Goal: Task Accomplishment & Management: Manage account settings

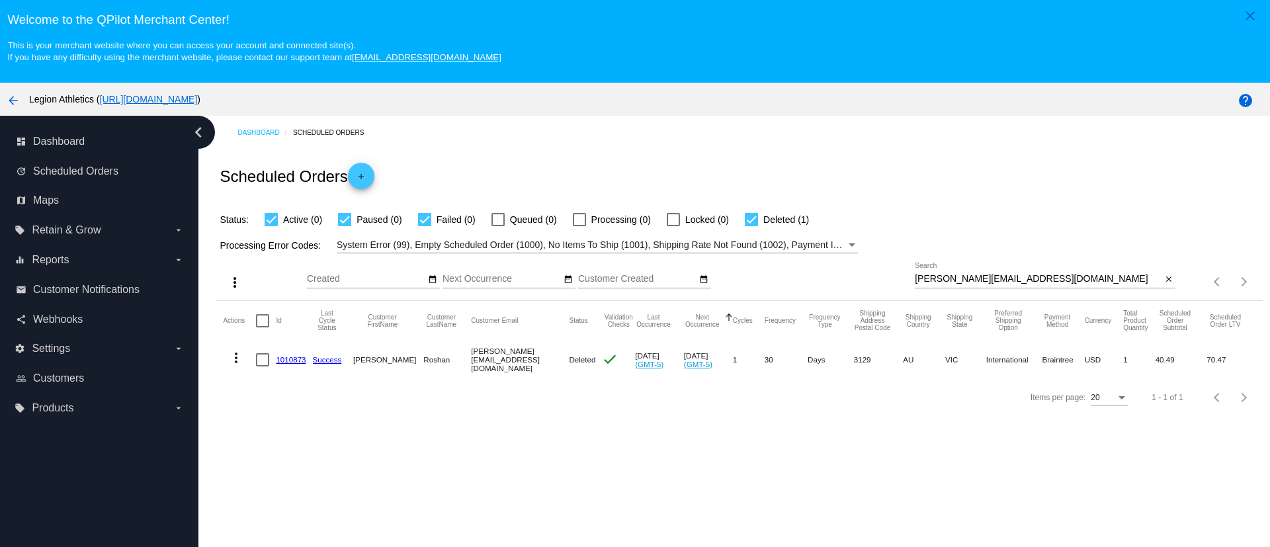
click at [283, 351] on mat-cell "1010873" at bounding box center [294, 360] width 36 height 38
click at [288, 357] on link "1010873" at bounding box center [291, 359] width 30 height 9
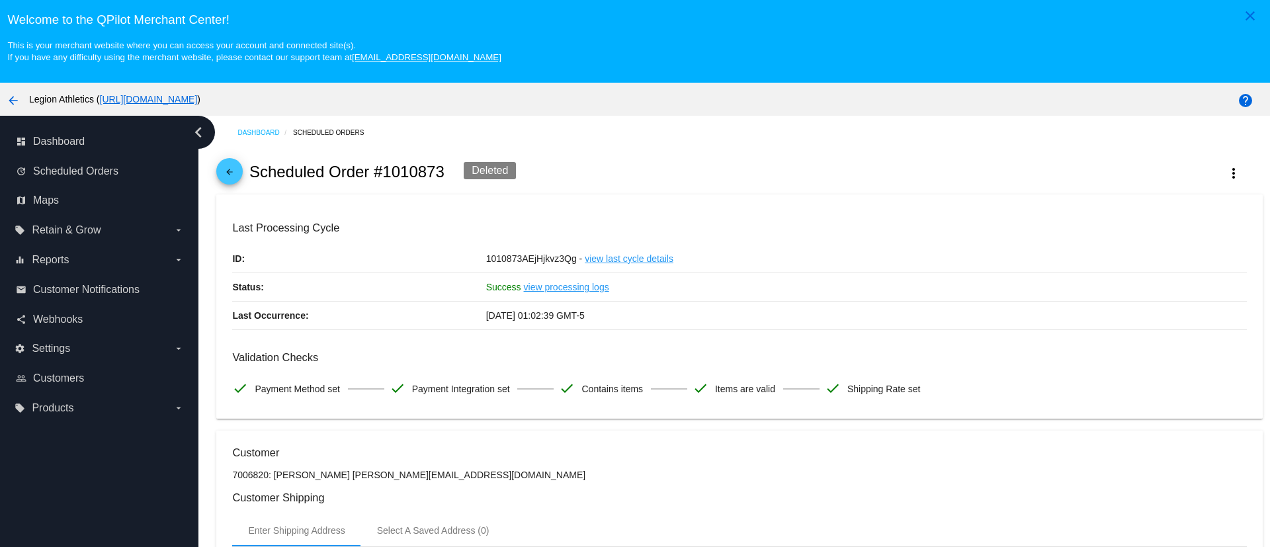
click at [230, 170] on mat-icon "arrow_back" at bounding box center [230, 175] width 16 height 16
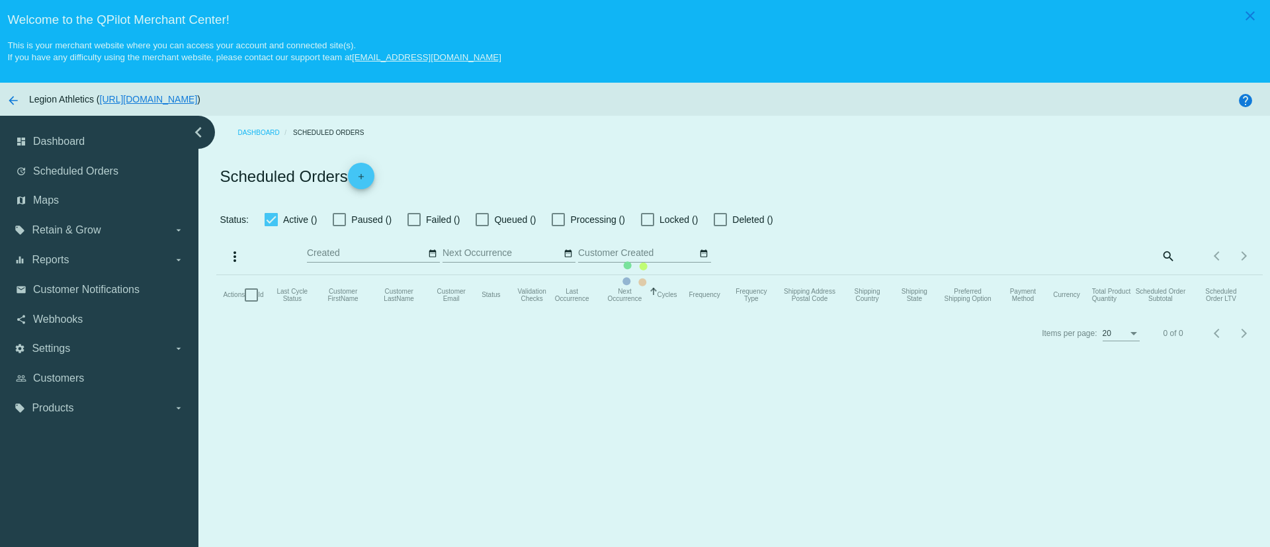
checkbox input "true"
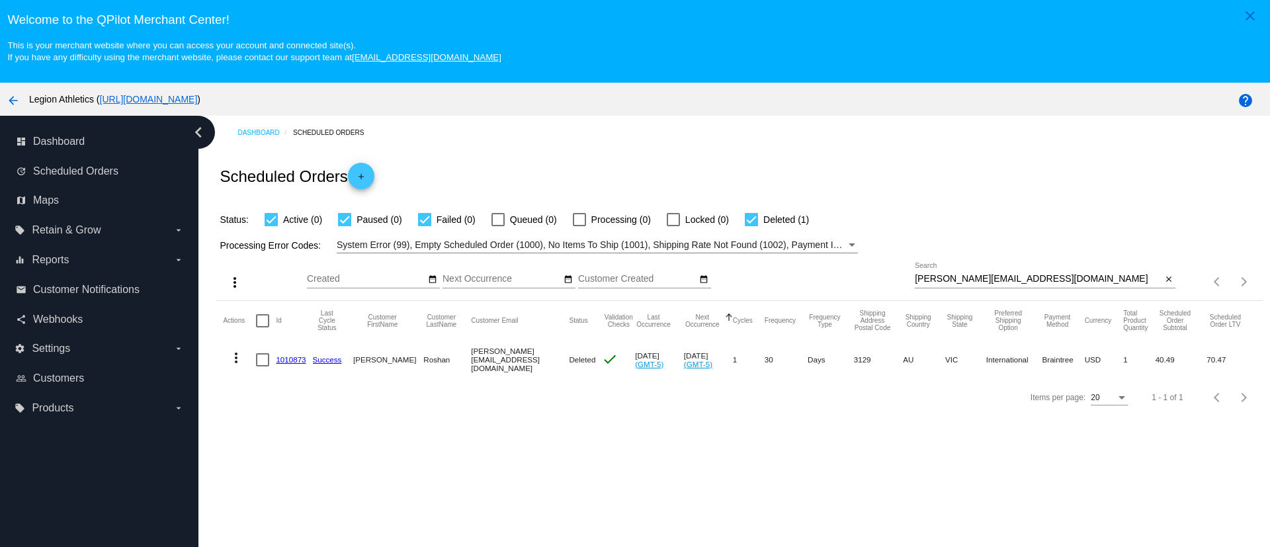
click at [232, 358] on mat-icon "more_vert" at bounding box center [236, 358] width 16 height 16
drag, startPoint x: 548, startPoint y: 445, endPoint x: 541, endPoint y: 437, distance: 10.8
click at [548, 445] on div at bounding box center [635, 273] width 1270 height 547
click at [755, 218] on div at bounding box center [751, 219] width 13 height 13
click at [752, 226] on input "Deleted (1)" at bounding box center [751, 226] width 1 height 1
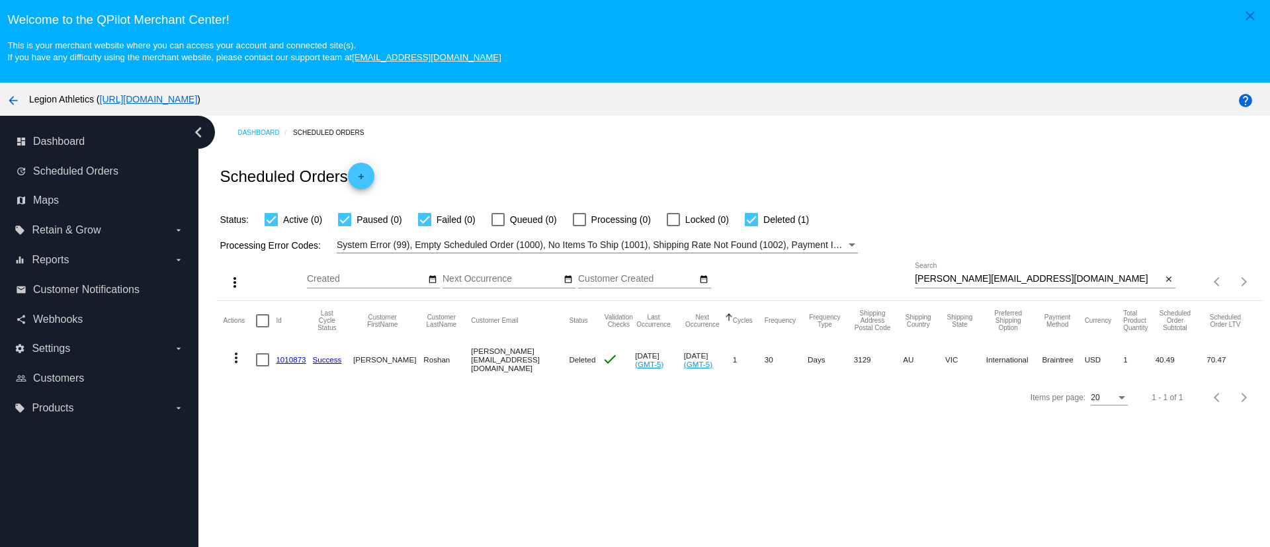
checkbox input "false"
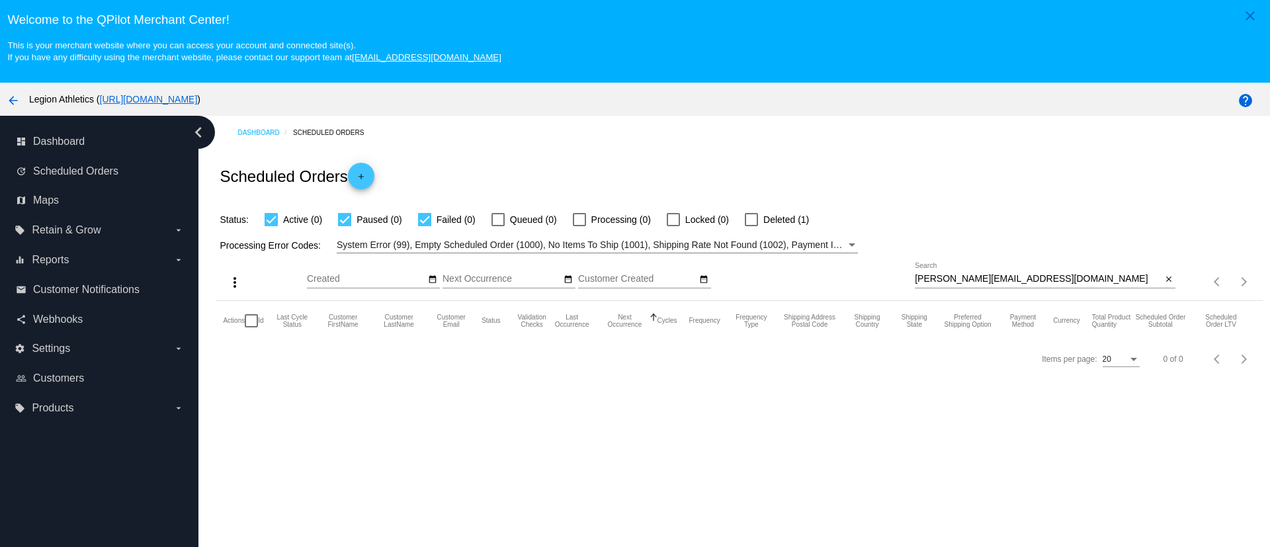
click at [969, 271] on div "[PERSON_NAME][EMAIL_ADDRESS][DOMAIN_NAME] Search" at bounding box center [1038, 276] width 247 height 26
click at [968, 282] on input "[PERSON_NAME][EMAIL_ADDRESS][DOMAIN_NAME]" at bounding box center [1038, 279] width 247 height 11
paste input "[EMAIL_ADDRESS]"
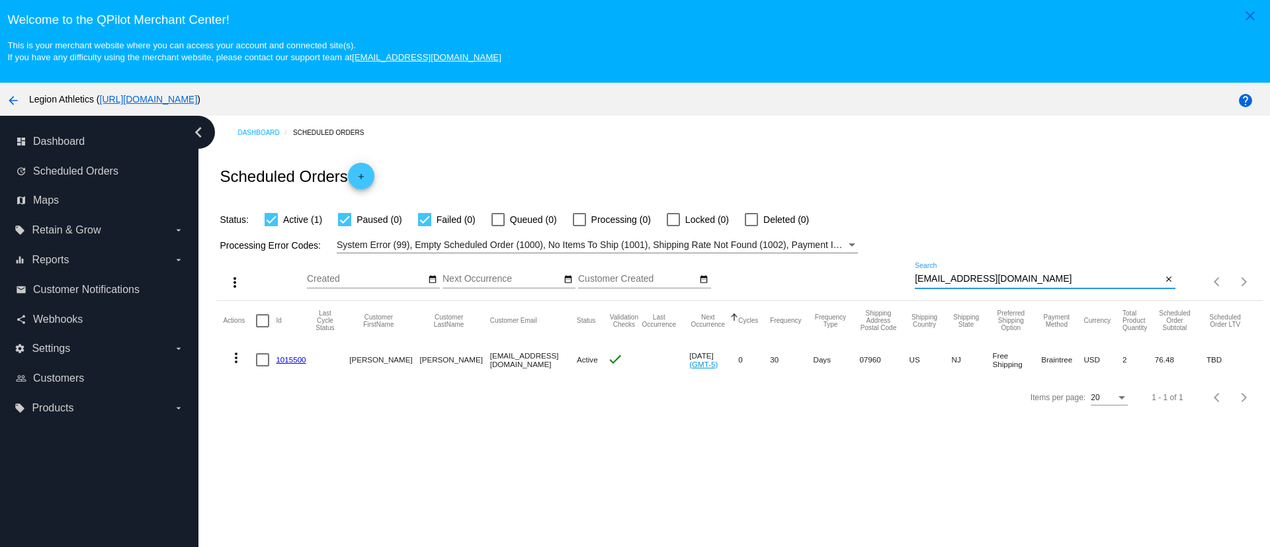
type input "[EMAIL_ADDRESS][DOMAIN_NAME]"
click at [240, 360] on mat-icon "more_vert" at bounding box center [236, 358] width 16 height 16
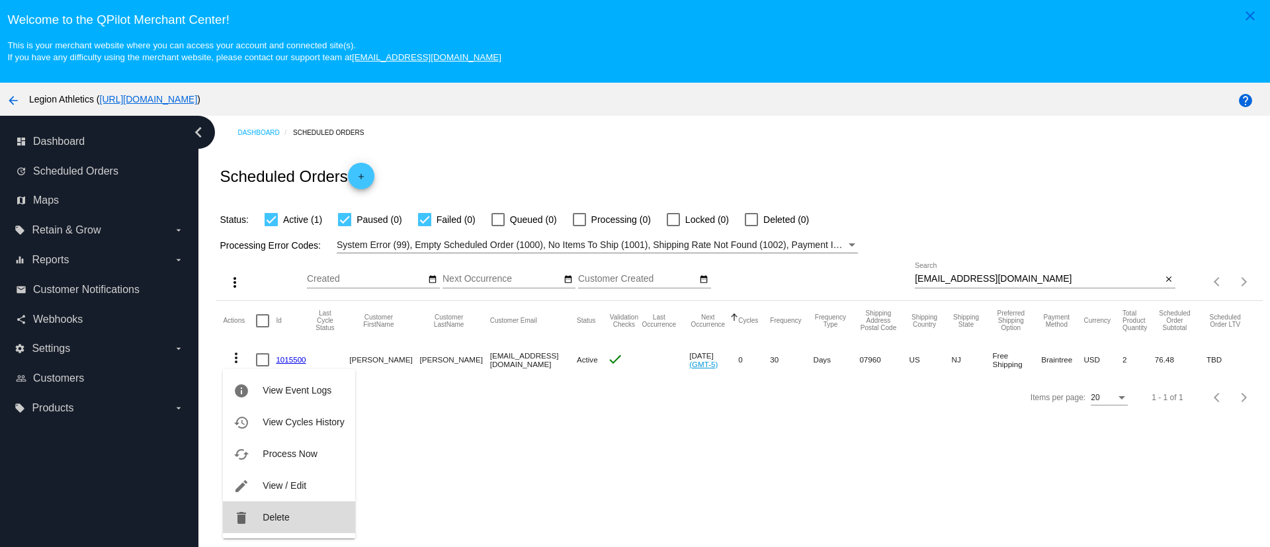
click at [299, 515] on button "delete Delete" at bounding box center [289, 518] width 132 height 32
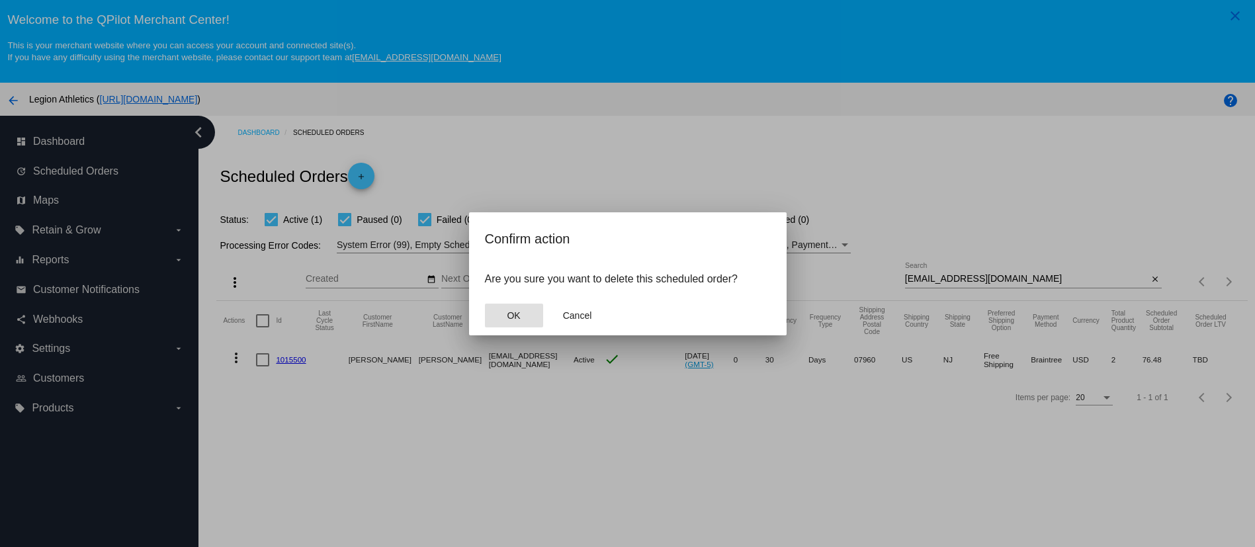
click at [519, 322] on button "OK" at bounding box center [514, 316] width 58 height 24
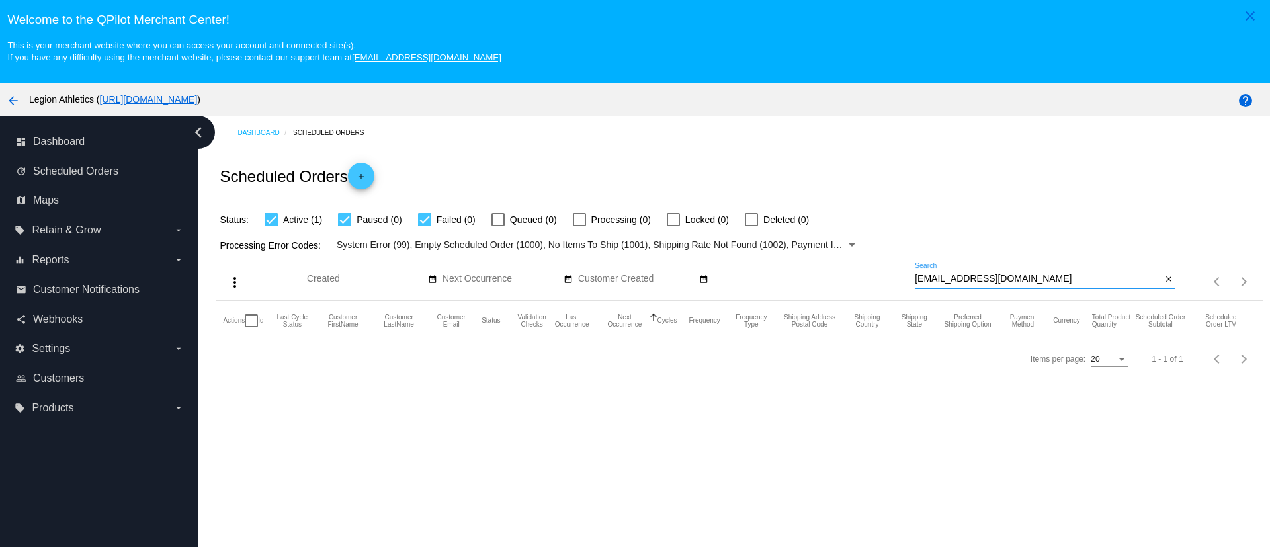
click at [961, 275] on input "[EMAIL_ADDRESS][DOMAIN_NAME]" at bounding box center [1038, 279] width 247 height 11
